Goal: Transaction & Acquisition: Purchase product/service

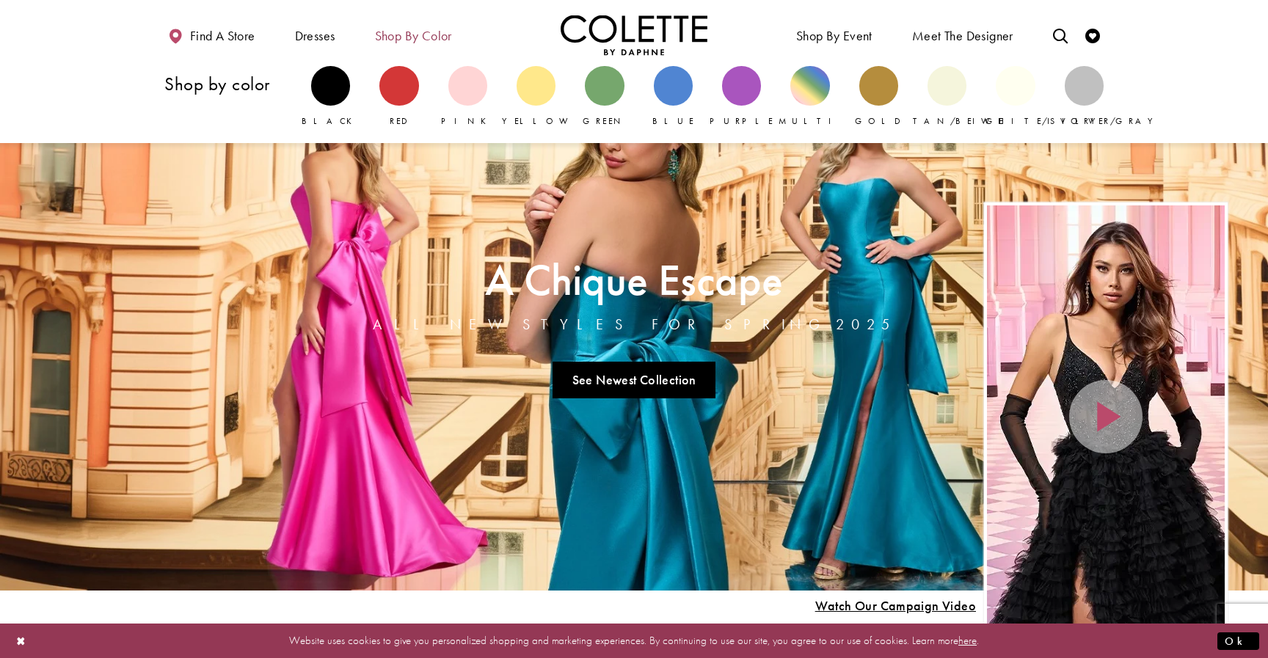
click at [417, 34] on span "Shop by color" at bounding box center [413, 36] width 77 height 15
click at [349, 79] on div "Primary block" at bounding box center [330, 85] width 39 height 39
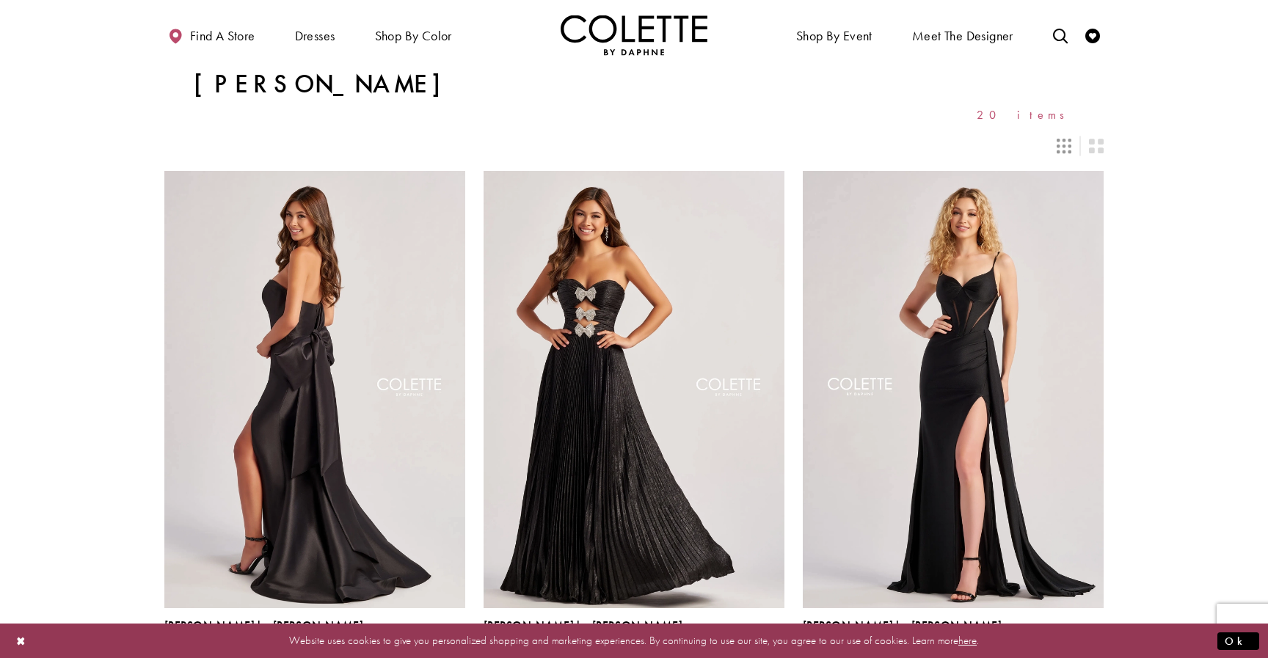
scroll to position [31, 0]
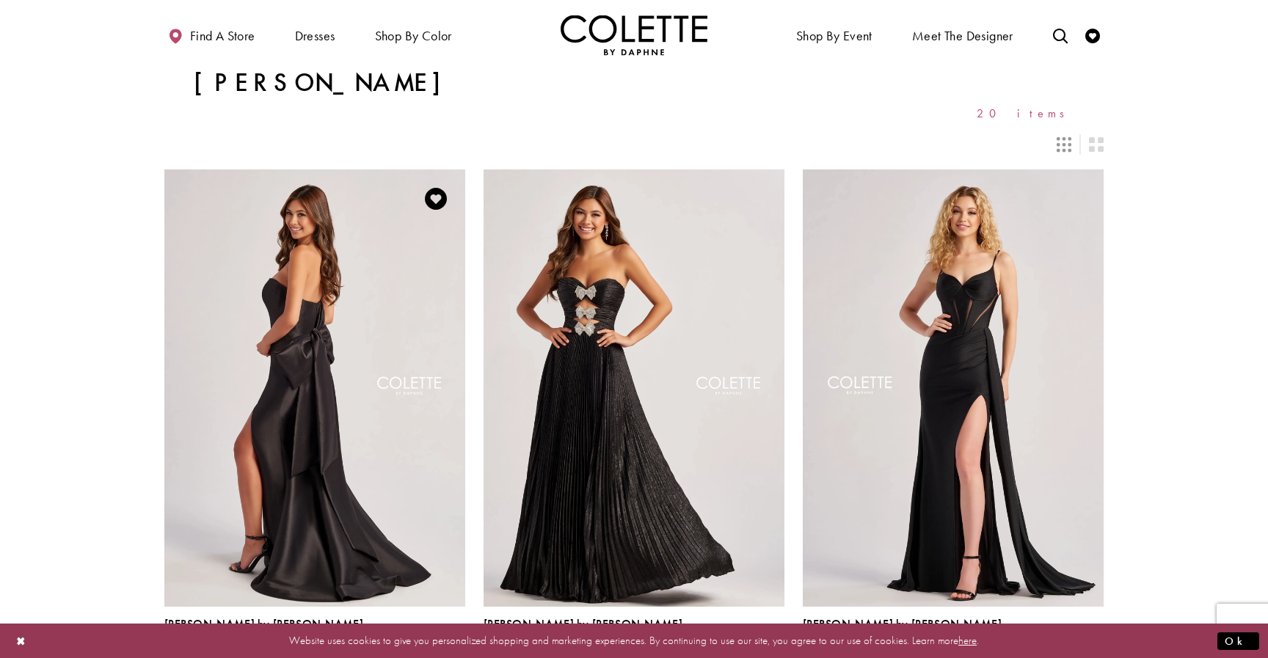
click at [271, 377] on img "Visit Colette by Daphne Style No. CL8470 Page" at bounding box center [314, 388] width 301 height 437
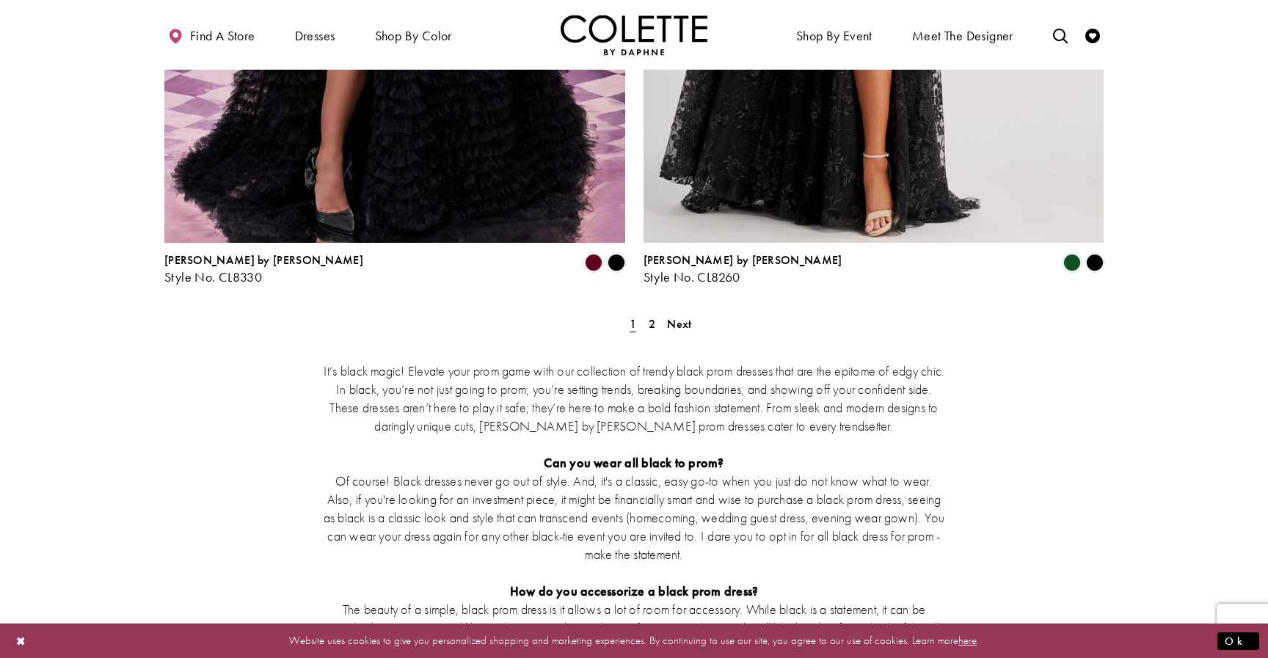
scroll to position [2789, 0]
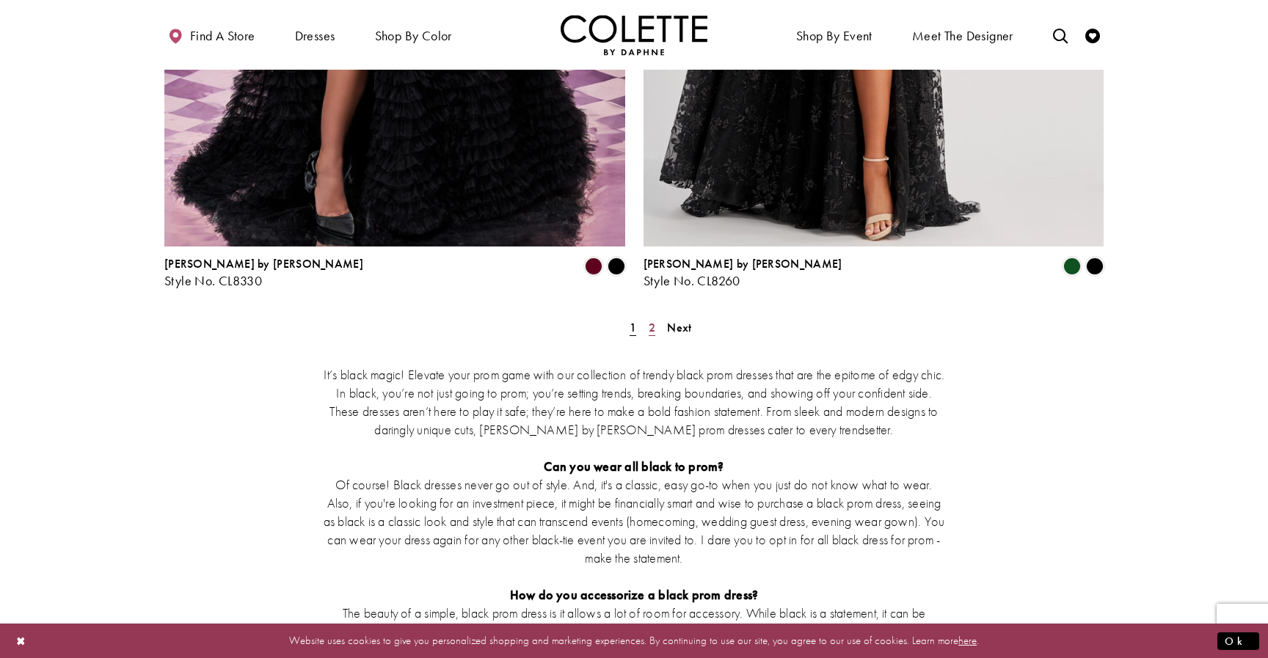
click at [655, 320] on span "2" at bounding box center [652, 327] width 7 height 15
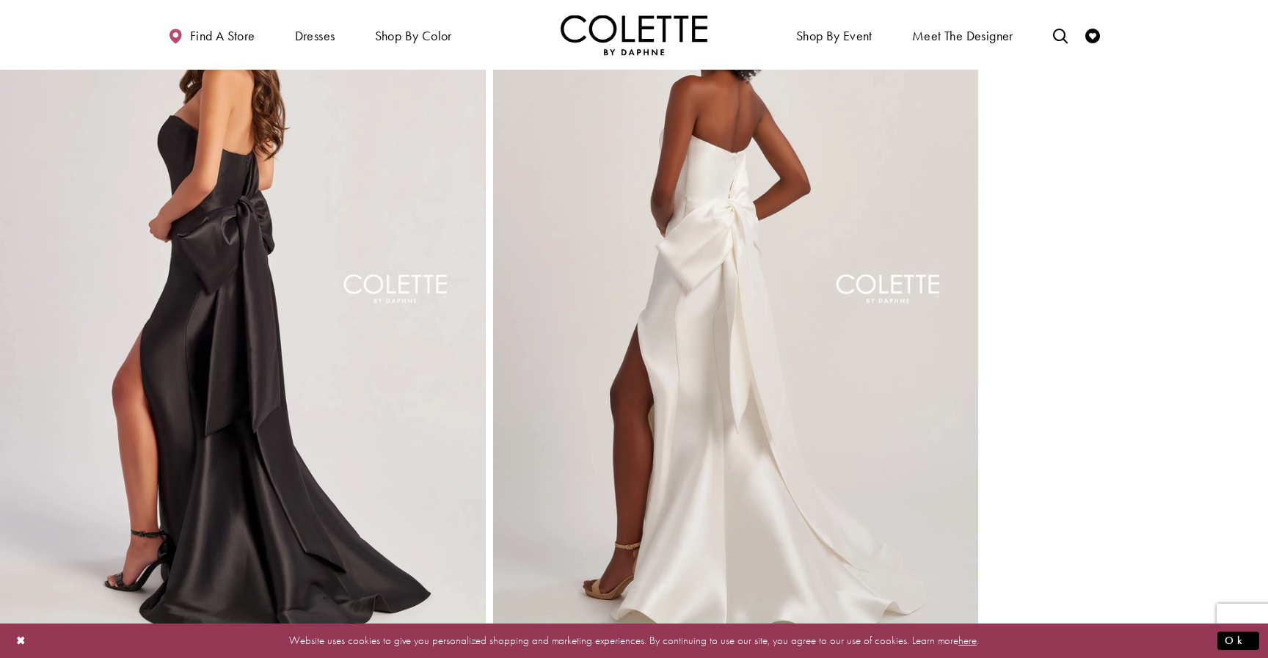
scroll to position [1603, 0]
